Goal: Task Accomplishment & Management: Complete application form

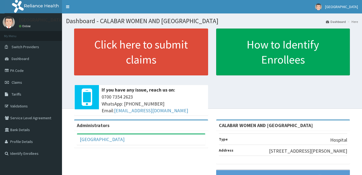
click at [33, 72] on link "PA Code" at bounding box center [31, 71] width 62 height 12
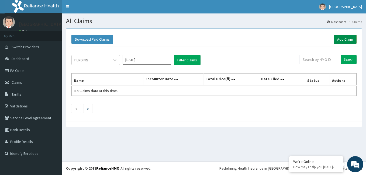
click at [344, 39] on link "Add Claim" at bounding box center [345, 39] width 23 height 9
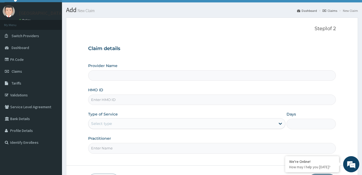
type input "CALABAR WOMEN AND [GEOGRAPHIC_DATA]"
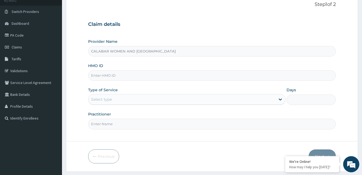
scroll to position [38, 0]
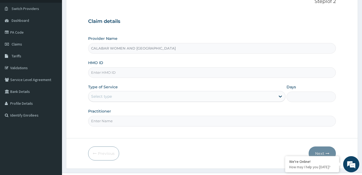
click at [169, 73] on input "HMO ID" at bounding box center [212, 72] width 248 height 11
type input "AEN/10275/B"
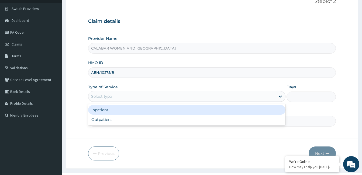
click at [154, 97] on div "Select type" at bounding box center [181, 96] width 187 height 9
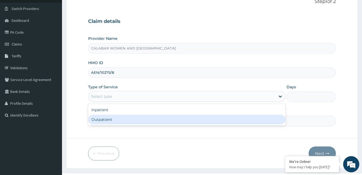
click at [149, 119] on div "Outpatient" at bounding box center [186, 120] width 197 height 10
type input "1"
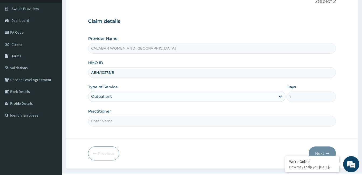
click at [144, 120] on input "Practitioner" at bounding box center [212, 121] width 248 height 11
type input "[PERSON_NAME]"
click at [318, 152] on button "Next" at bounding box center [321, 154] width 27 height 14
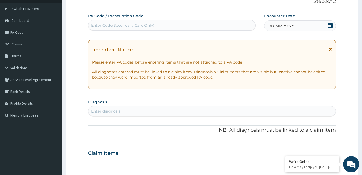
click at [329, 24] on icon at bounding box center [330, 25] width 5 height 5
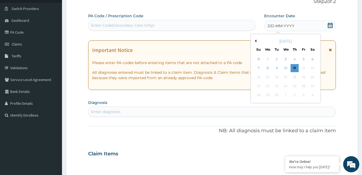
click at [255, 40] on button "Previous Month" at bounding box center [254, 41] width 3 height 3
click at [311, 59] on div "2" at bounding box center [312, 59] width 8 height 8
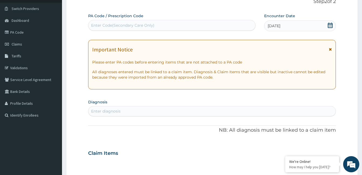
click at [154, 24] on div "Enter Code(Secondary Care Only)" at bounding box center [171, 25] width 167 height 9
paste input "PA/B0DBC7"
type input "PA/B0DBC7"
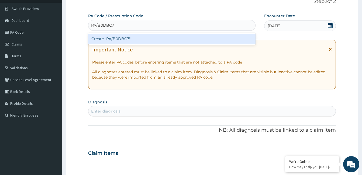
click at [119, 40] on div "Create "PA/B0DBC7"" at bounding box center [171, 39] width 167 height 10
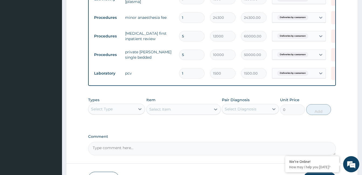
scroll to position [575, 0]
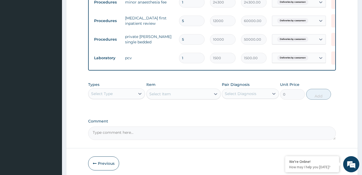
click at [319, 157] on button "Submit" at bounding box center [319, 164] width 32 height 14
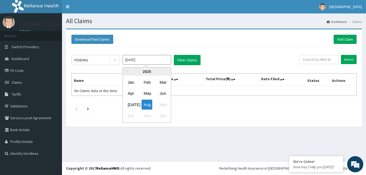
click at [150, 59] on input "[DATE]" at bounding box center [147, 60] width 48 height 10
click at [147, 104] on div "Aug" at bounding box center [146, 105] width 11 height 10
type input "Jul 2025"
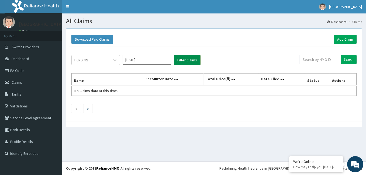
click at [184, 61] on button "Filter Claims" at bounding box center [187, 60] width 27 height 10
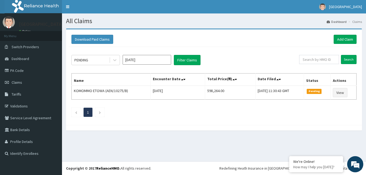
click at [0, 0] on link "R EL" at bounding box center [31, 6] width 62 height 13
click at [16, 69] on link "PA Code" at bounding box center [31, 71] width 62 height 12
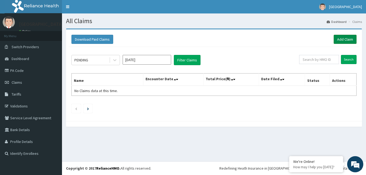
click at [344, 39] on link "Add Claim" at bounding box center [345, 39] width 23 height 9
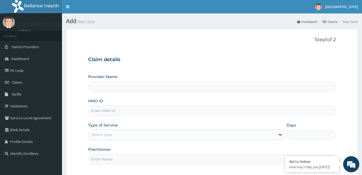
type input "CALABAR WOMEN AND [GEOGRAPHIC_DATA]"
click at [204, 113] on input "HMO ID" at bounding box center [212, 111] width 248 height 11
type input "AEN/10275/B"
click at [188, 134] on div "Select type" at bounding box center [181, 134] width 187 height 9
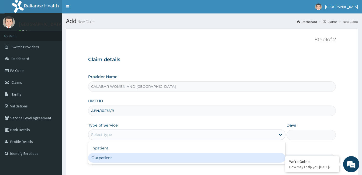
click at [182, 159] on div "Outpatient" at bounding box center [186, 158] width 197 height 10
type input "1"
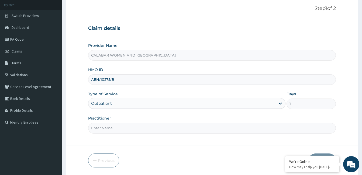
scroll to position [40, 0]
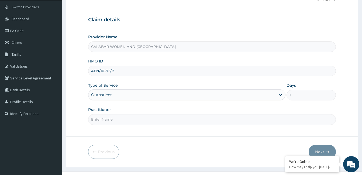
click at [255, 122] on input "Practitioner" at bounding box center [212, 119] width 248 height 11
type input "DR [PERSON_NAME]"
click at [322, 151] on button "Next" at bounding box center [321, 152] width 27 height 14
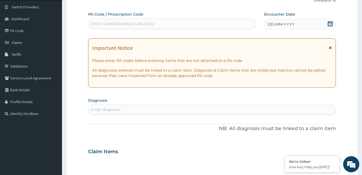
click at [327, 27] on div "DD-MM-YYYY" at bounding box center [300, 24] width 72 height 11
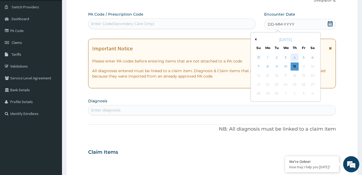
click at [296, 57] on div "4" at bounding box center [294, 58] width 8 height 8
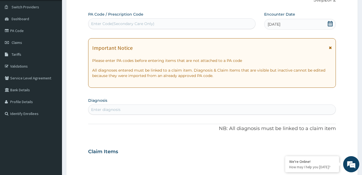
click at [189, 108] on div "Enter diagnosis" at bounding box center [211, 109] width 247 height 9
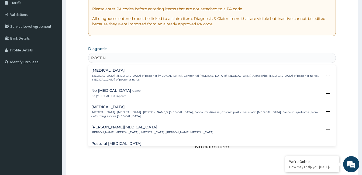
scroll to position [102, 0]
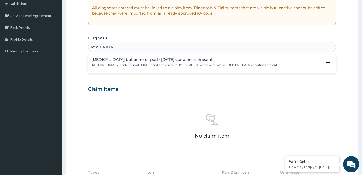
type input "POST NATA"
